Goal: Check status

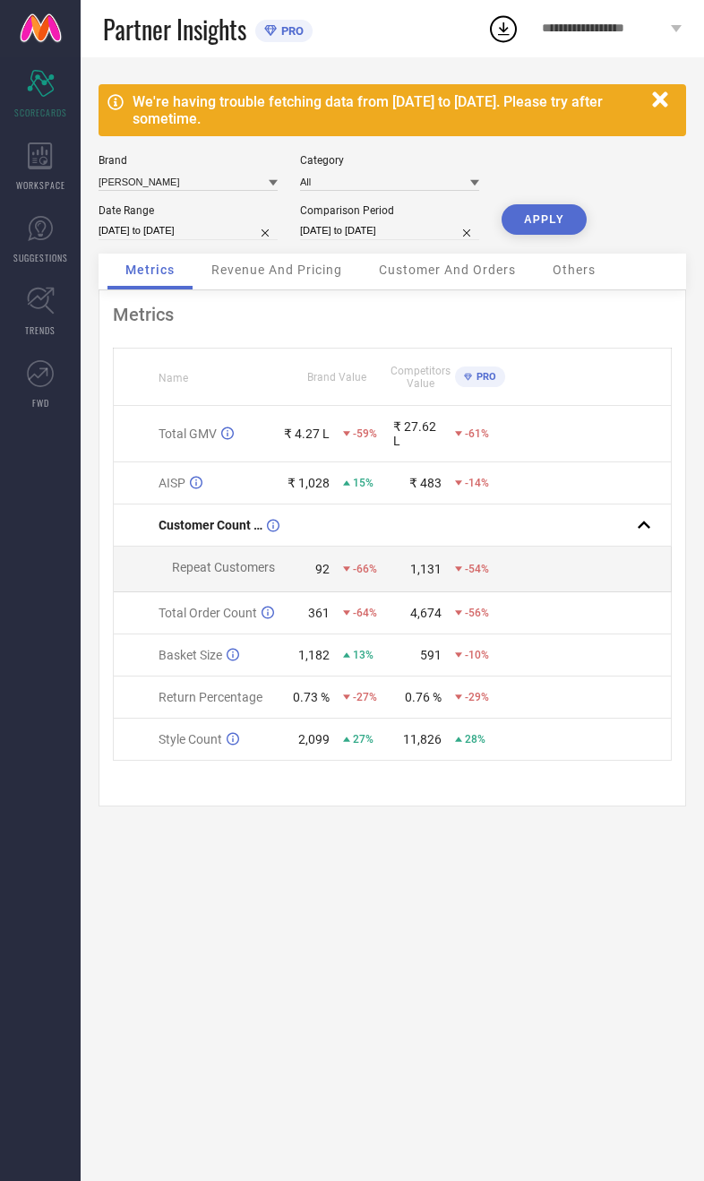
click at [550, 227] on button "APPLY" at bounding box center [544, 219] width 85 height 30
select select "8"
select select "2025"
select select "9"
select select "2025"
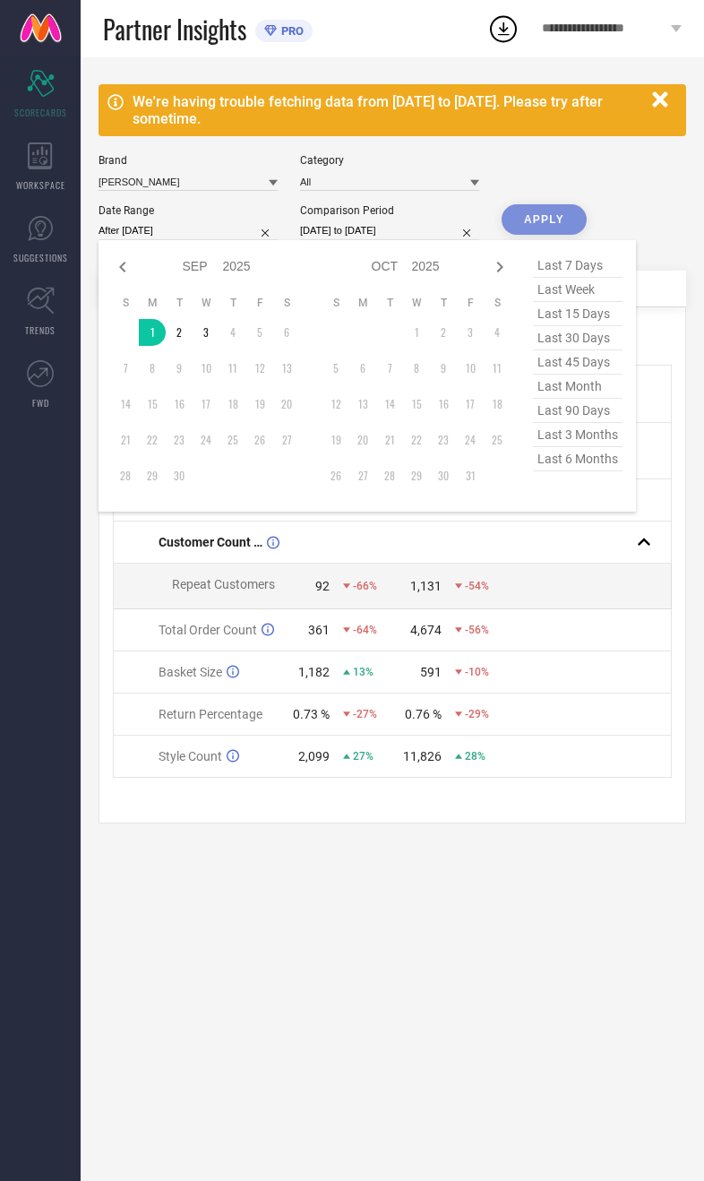
type input "[DATE] to [DATE]"
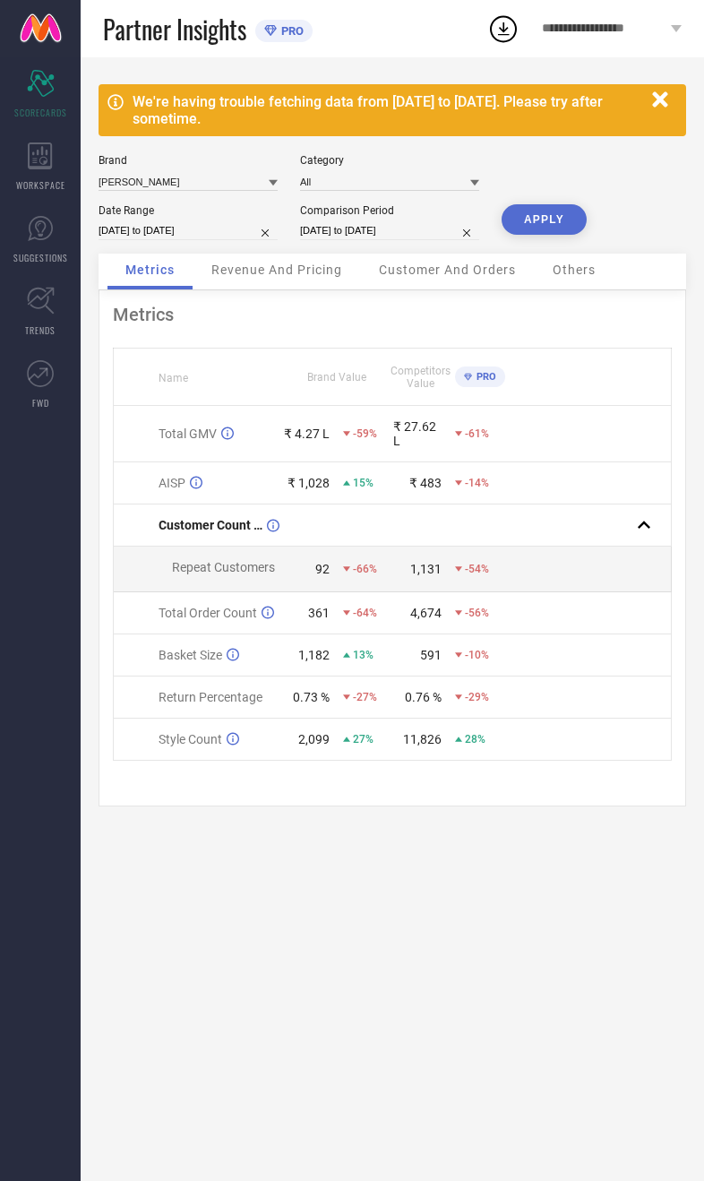
select select "8"
select select "2024"
select select "9"
select select "2024"
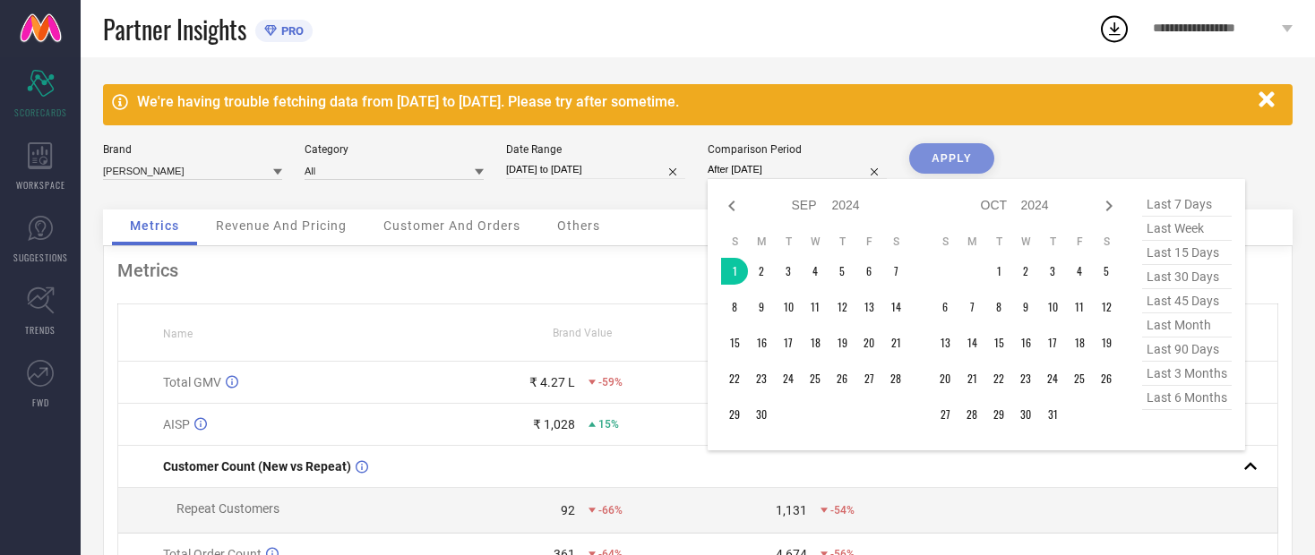
type input "[DATE] to [DATE]"
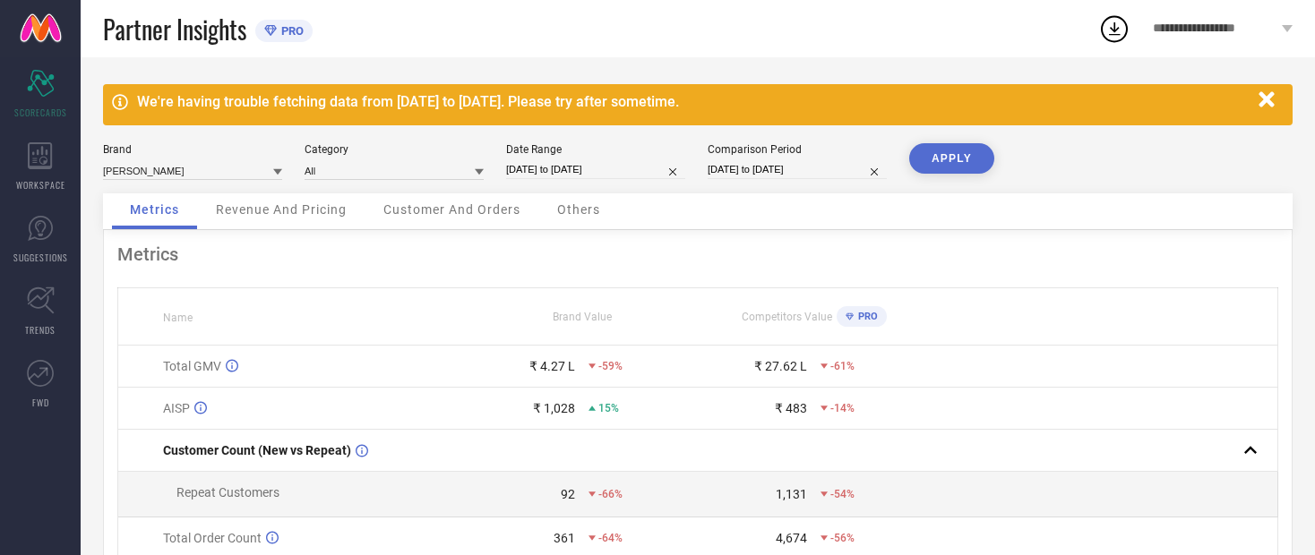
click at [703, 168] on button "APPLY" at bounding box center [951, 158] width 85 height 30
